Goal: Use online tool/utility: Utilize a website feature to perform a specific function

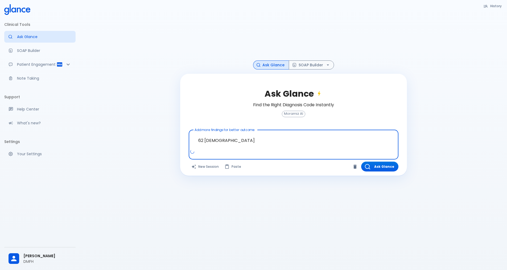
paste textarea "Known with RA, diagnosed [DATE], used different DMARDs, currently on oral biolo…"
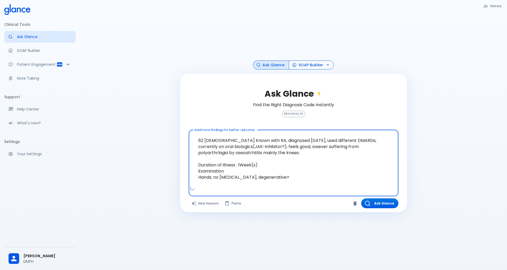
type textarea "62 [DEMOGRAPHIC_DATA] Known with RA, diagnosed [DATE], used different DMARDs, c…"
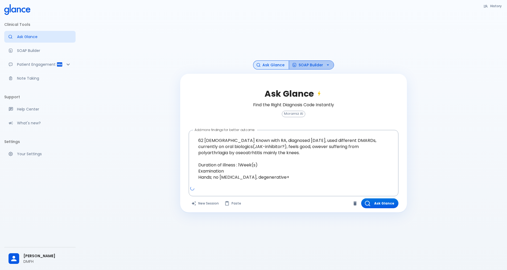
click at [304, 66] on button "SOAP Builder" at bounding box center [311, 64] width 45 height 9
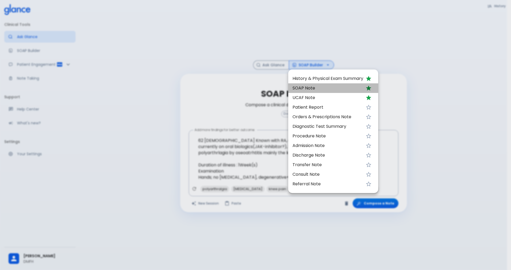
click at [315, 89] on span "SOAP Note" at bounding box center [328, 88] width 71 height 6
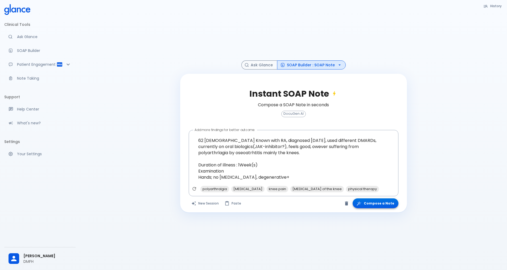
click at [382, 206] on button "Compose a Note" at bounding box center [376, 203] width 46 height 10
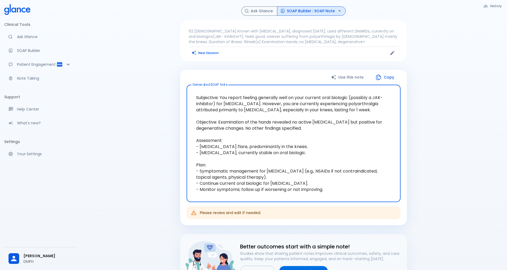
click at [287, 164] on textarea "Subjective: You report feeling generally well on your current oral biologic (po…" at bounding box center [293, 143] width 207 height 109
click at [328, 172] on textarea "Subjective: You report feeling generally well on your current oral biologic (po…" at bounding box center [293, 143] width 207 height 109
drag, startPoint x: 328, startPoint y: 190, endPoint x: 196, endPoint y: 97, distance: 161.7
click at [196, 97] on textarea "Subjective: You report feeling generally well on your current oral biologic (po…" at bounding box center [293, 143] width 207 height 109
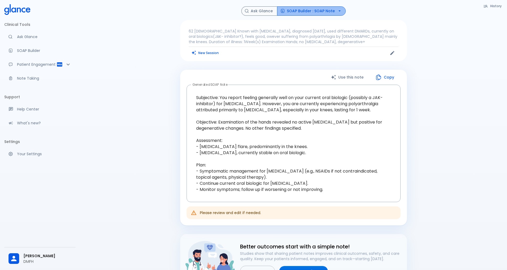
click at [335, 12] on button "SOAP Builder : SOAP Note" at bounding box center [311, 10] width 69 height 9
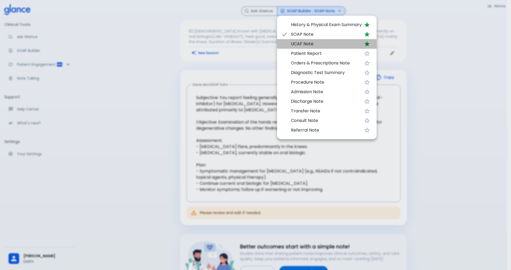
click at [332, 44] on span "UCAF Note" at bounding box center [326, 44] width 71 height 6
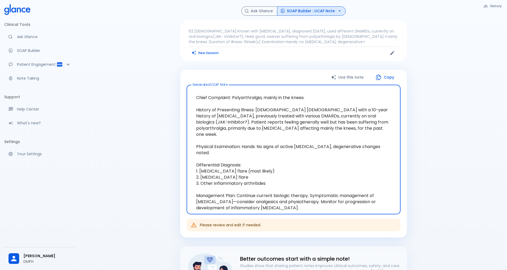
click at [282, 138] on textarea "Chief Complaint: Polyarthralgia, mainly in the knees. History of Presenting Ill…" at bounding box center [293, 149] width 207 height 121
click at [280, 194] on textarea "Chief Complaint: Polyarthralgia, mainly in the knees. History of Presenting Ill…" at bounding box center [293, 149] width 207 height 121
drag, startPoint x: 260, startPoint y: 191, endPoint x: 183, endPoint y: 94, distance: 124.1
click at [183, 94] on div "Use this note Copy Generated UCAF Note Chief Complaint: Polyarthralgia, mainly …" at bounding box center [293, 154] width 227 height 168
